Goal: Communication & Community: Answer question/provide support

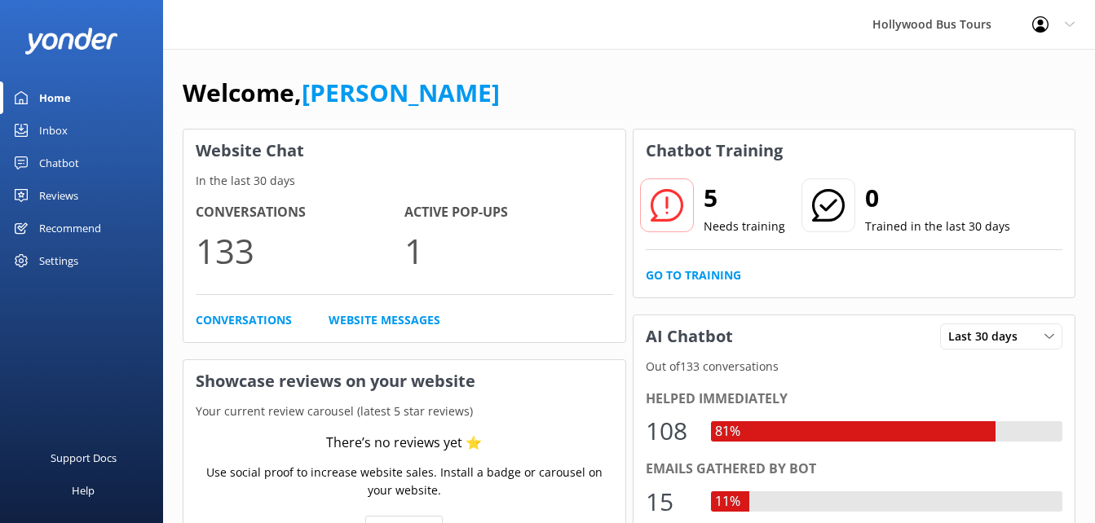
click at [64, 129] on div "Inbox" at bounding box center [53, 130] width 29 height 33
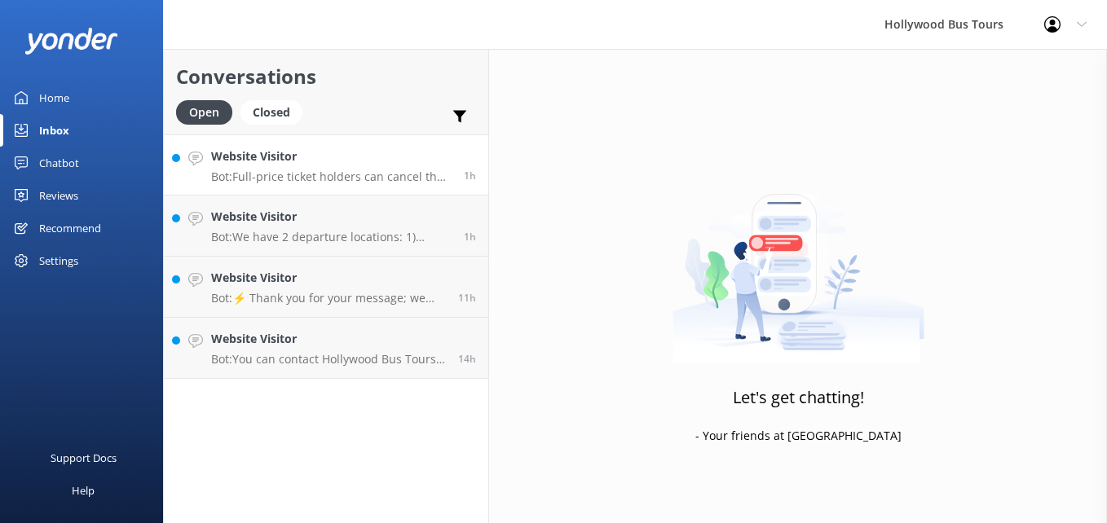
click at [363, 176] on p "Bot: Full-price ticket holders can cancel their tour and receive a full refund …" at bounding box center [331, 177] width 240 height 15
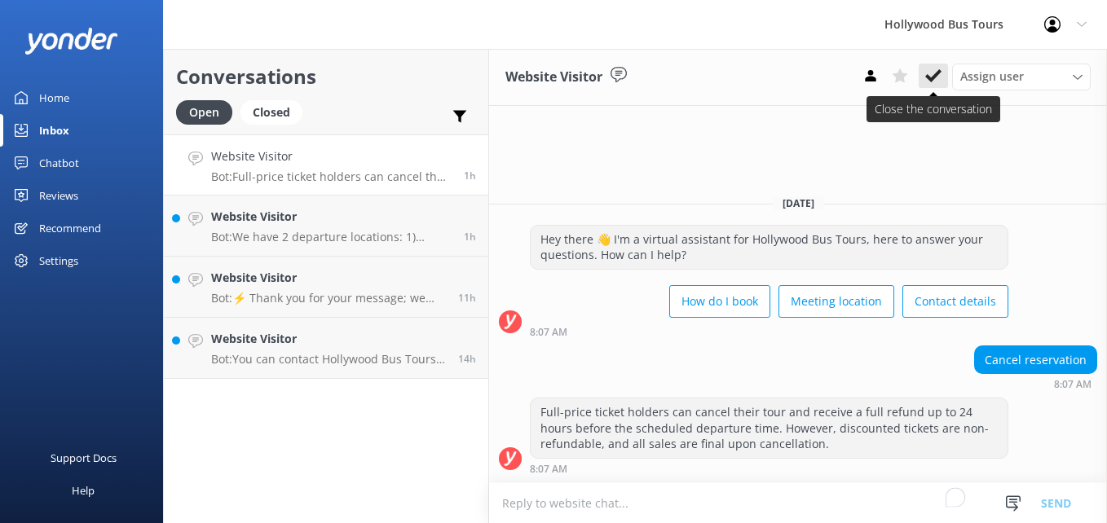
click at [940, 79] on icon at bounding box center [933, 76] width 16 height 16
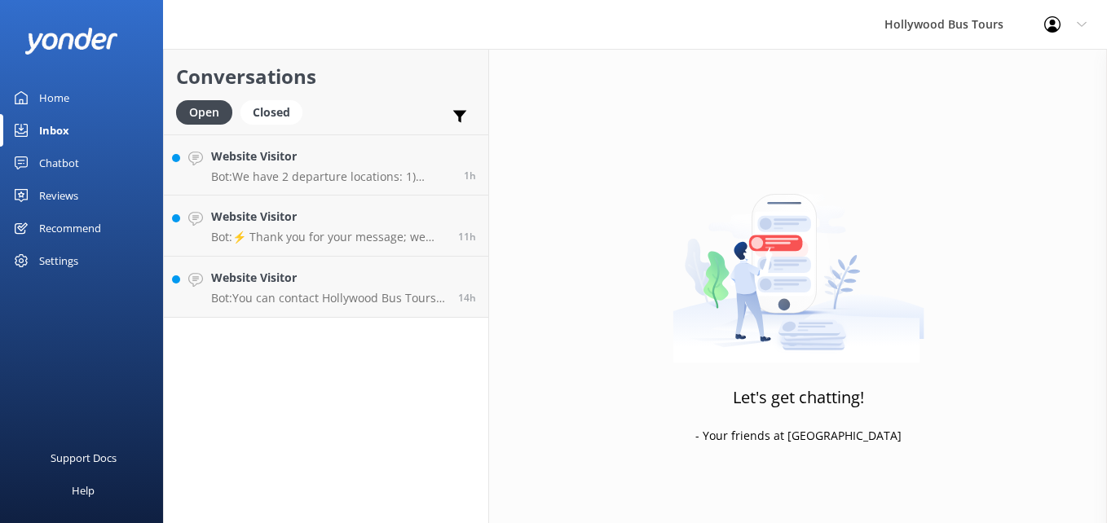
click at [377, 166] on div "Website Visitor Bot: We have 2 departure locations: 1) [STREET_ADDRESS] - Pleas…" at bounding box center [331, 165] width 240 height 35
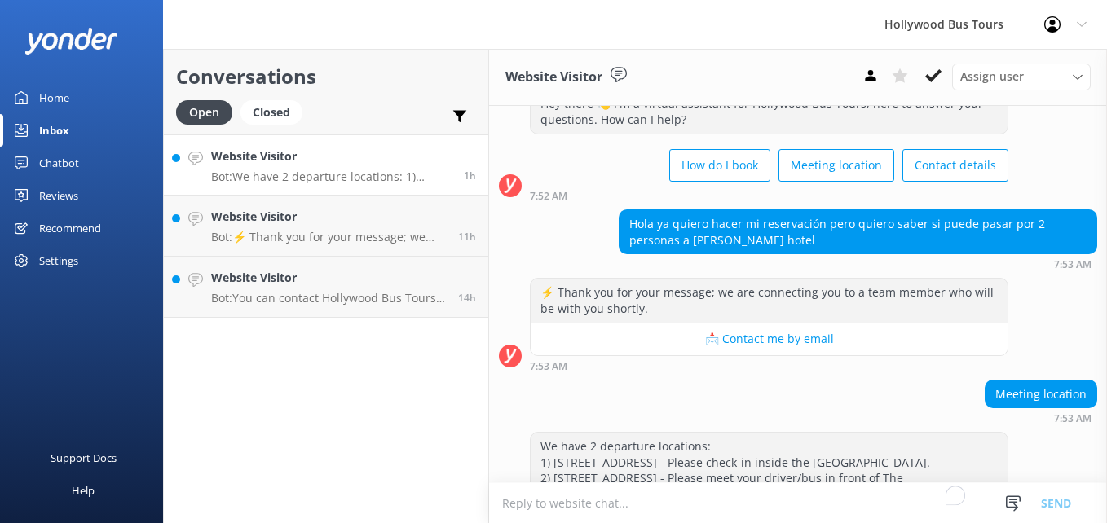
scroll to position [142, 0]
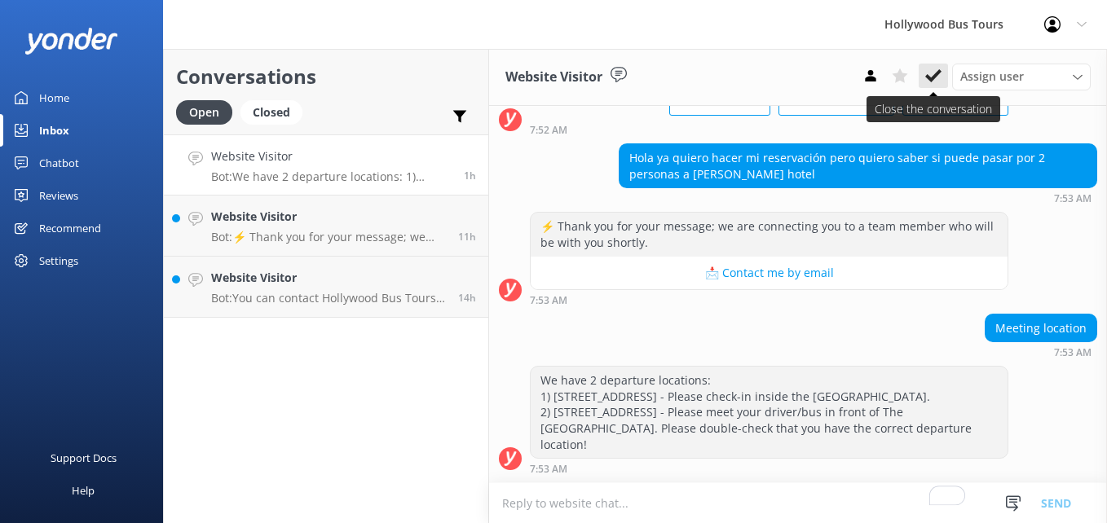
click at [941, 78] on button at bounding box center [933, 76] width 29 height 24
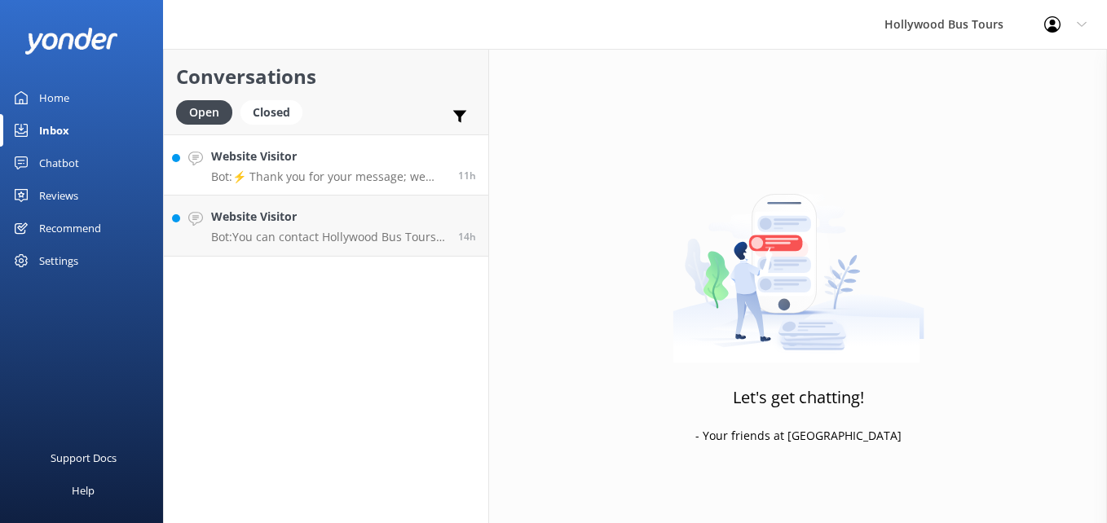
click at [324, 169] on div "Website Visitor Bot: ⚡ Thank you for your message; we are connecting you to a t…" at bounding box center [328, 165] width 235 height 35
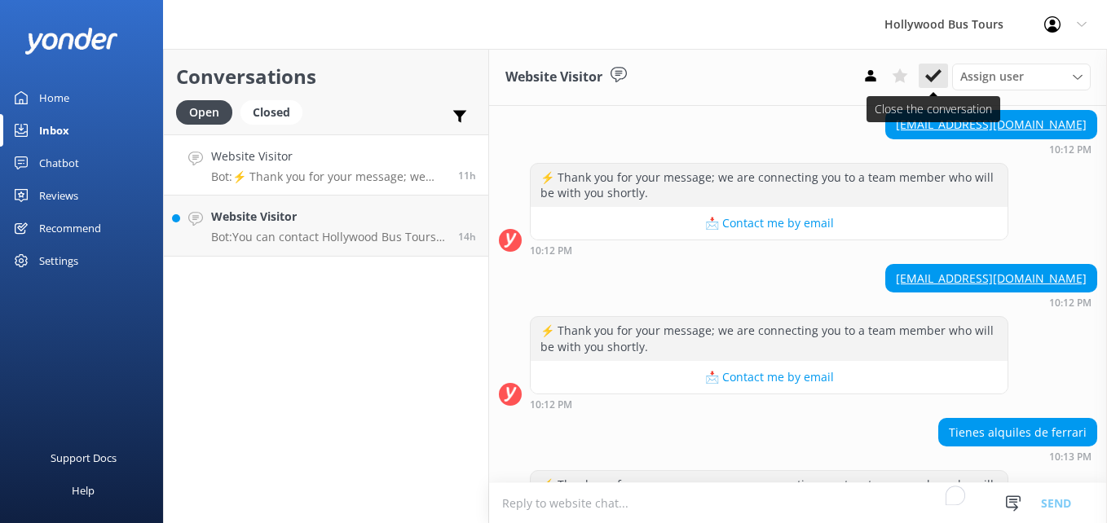
scroll to position [402, 0]
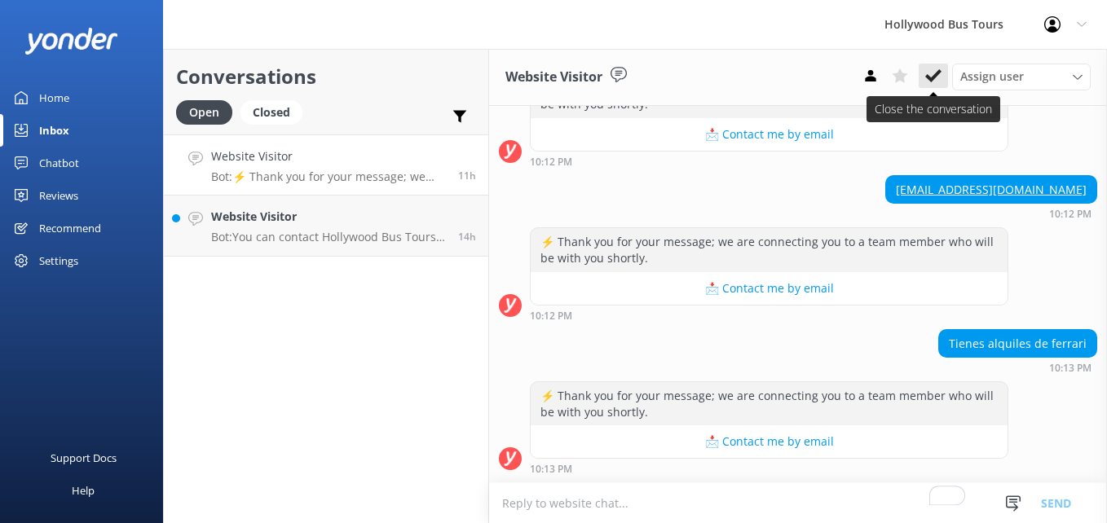
click at [935, 65] on button at bounding box center [933, 76] width 29 height 24
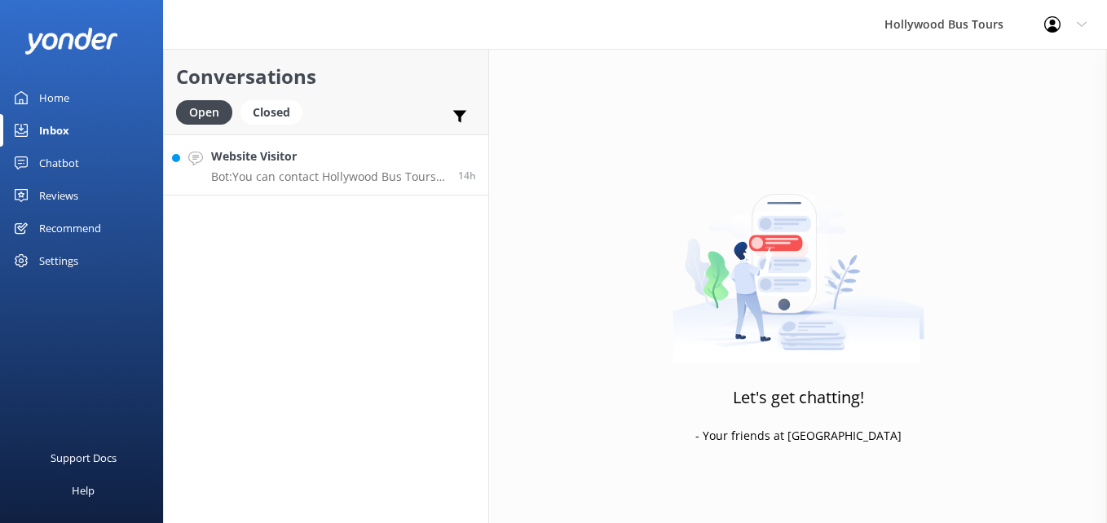
click at [372, 167] on div "Website Visitor Bot: You can contact Hollywood Bus Tours by phone at [PHONE_NUM…" at bounding box center [328, 165] width 235 height 35
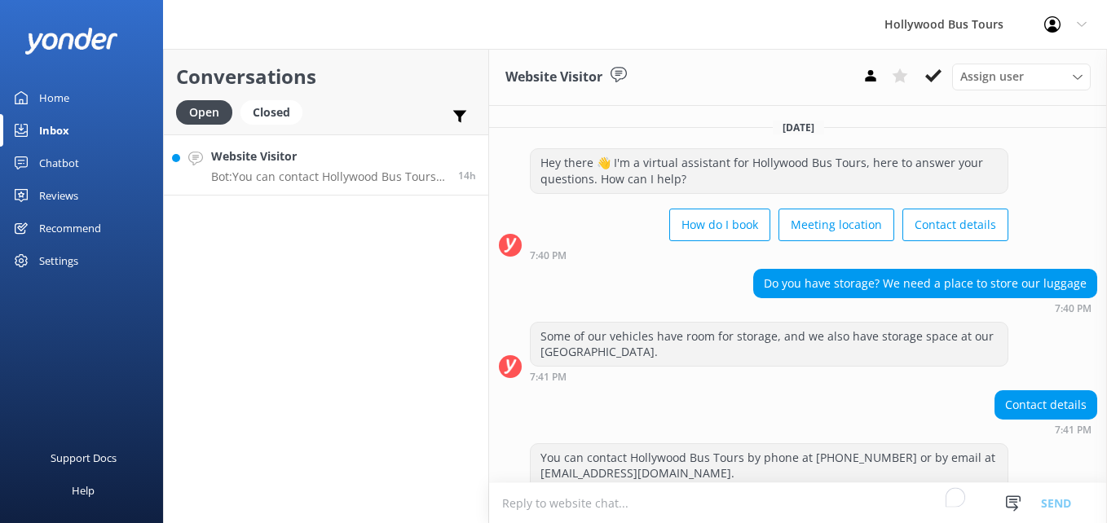
scroll to position [62, 0]
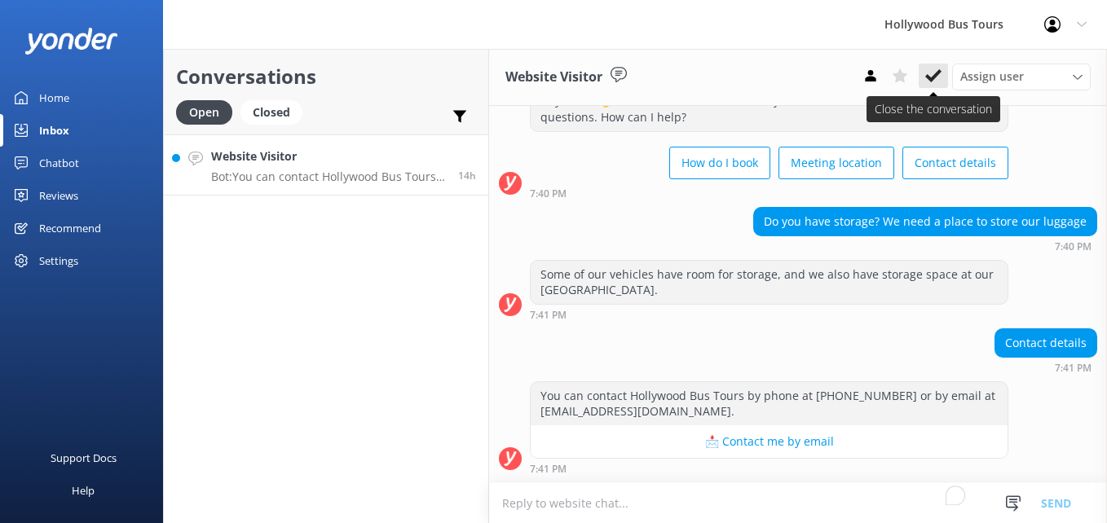
click at [928, 73] on icon at bounding box center [933, 76] width 16 height 16
